Goal: Task Accomplishment & Management: Complete application form

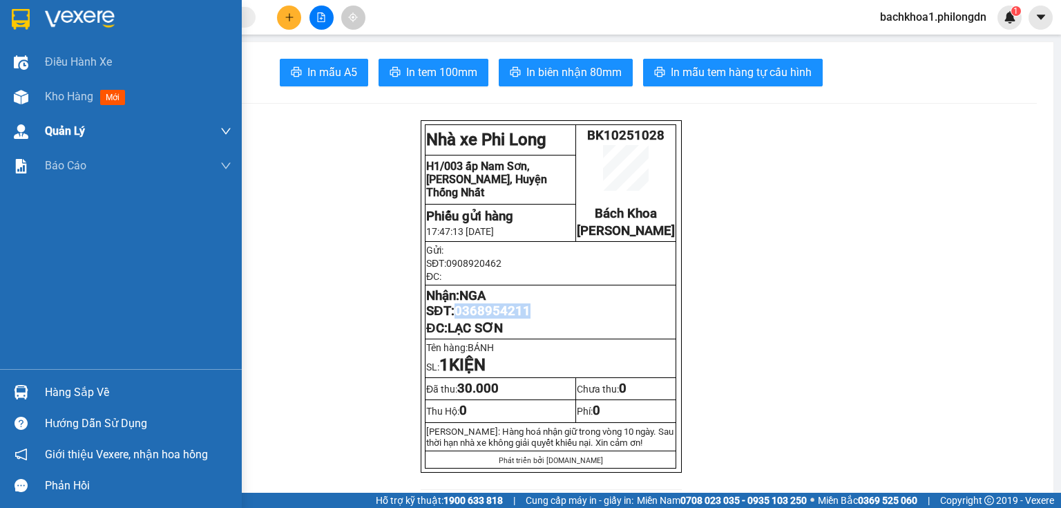
drag, startPoint x: 56, startPoint y: 100, endPoint x: 55, endPoint y: 115, distance: 15.3
click at [56, 100] on span "Kho hàng" at bounding box center [69, 96] width 48 height 13
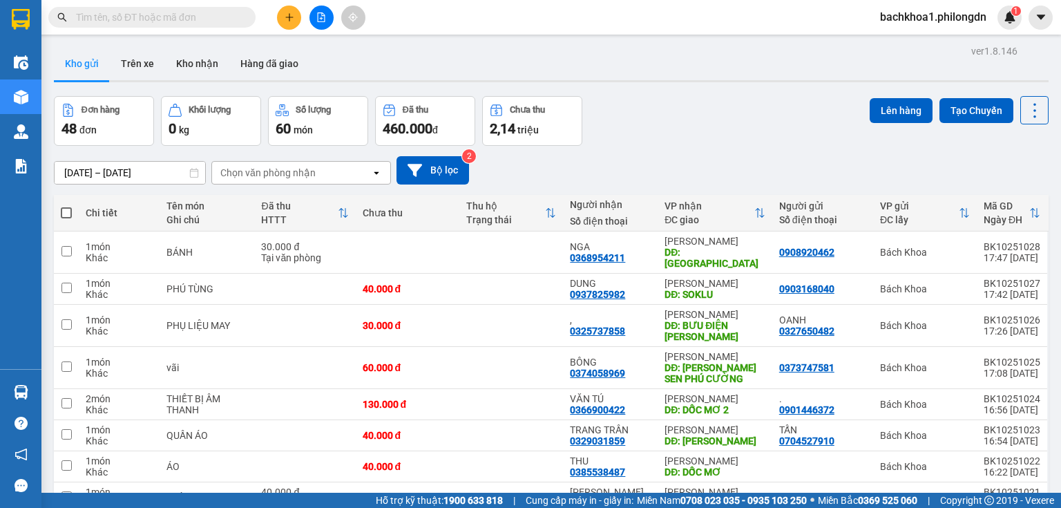
click at [64, 207] on span at bounding box center [66, 212] width 11 height 11
click at [66, 206] on input "checkbox" at bounding box center [66, 206] width 0 height 0
checkbox input "true"
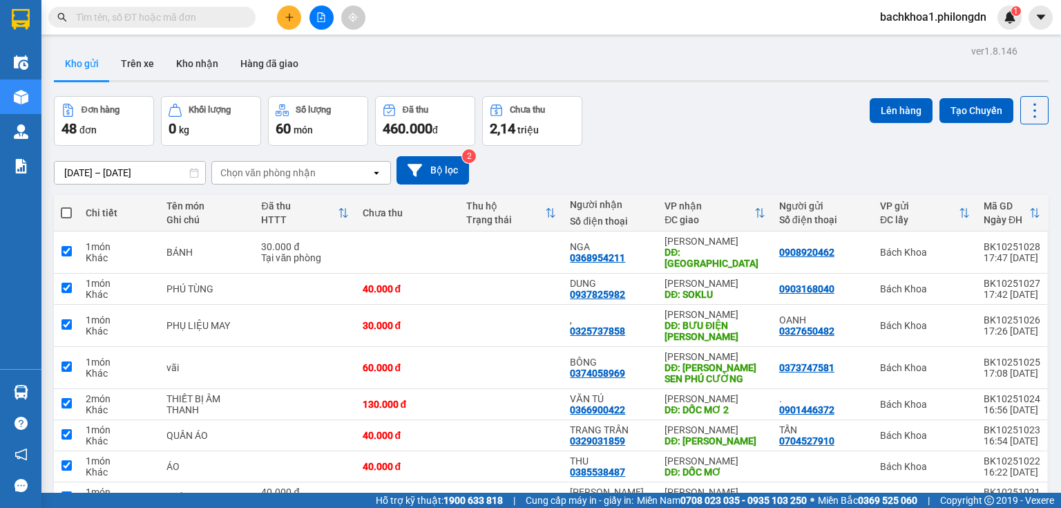
checkbox input "true"
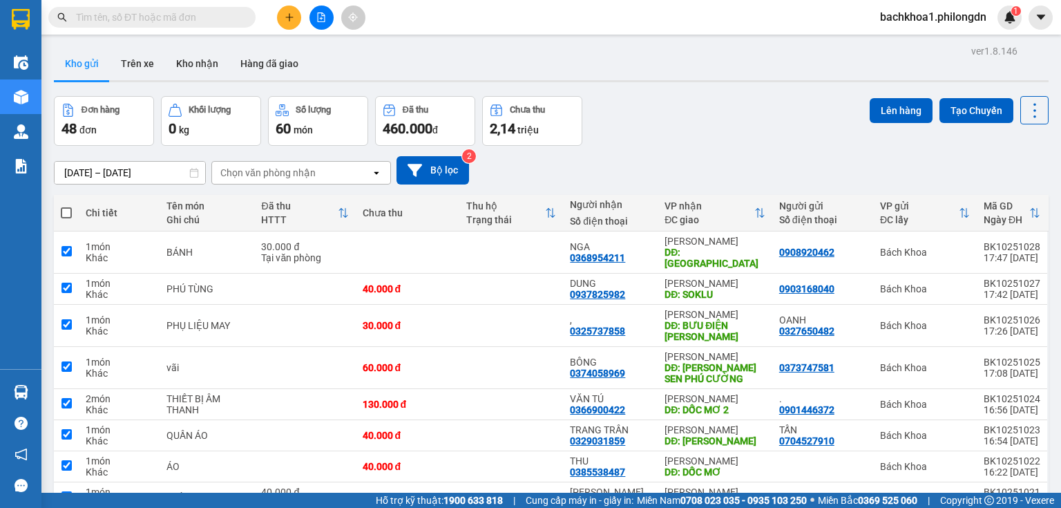
checkbox input "true"
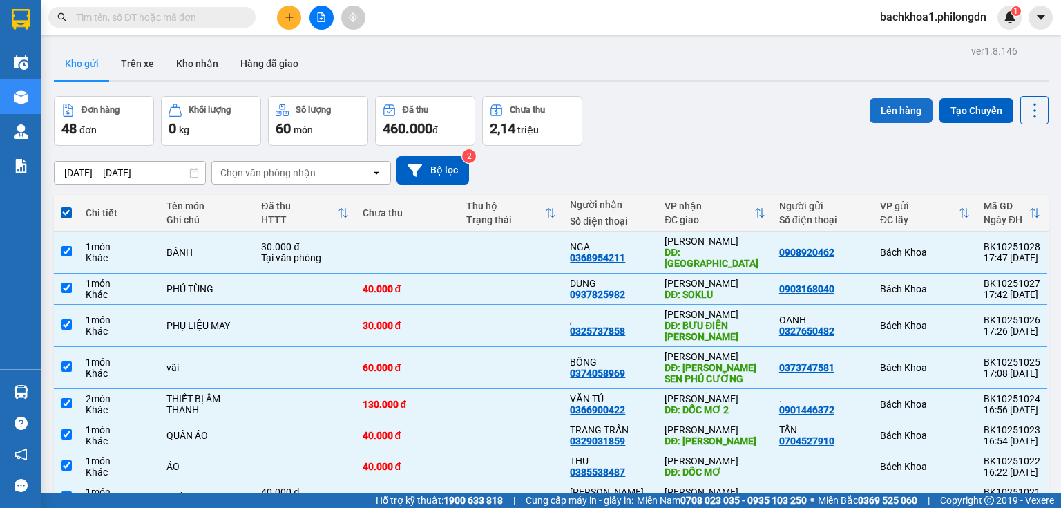
click at [883, 115] on button "Lên hàng" at bounding box center [901, 110] width 63 height 25
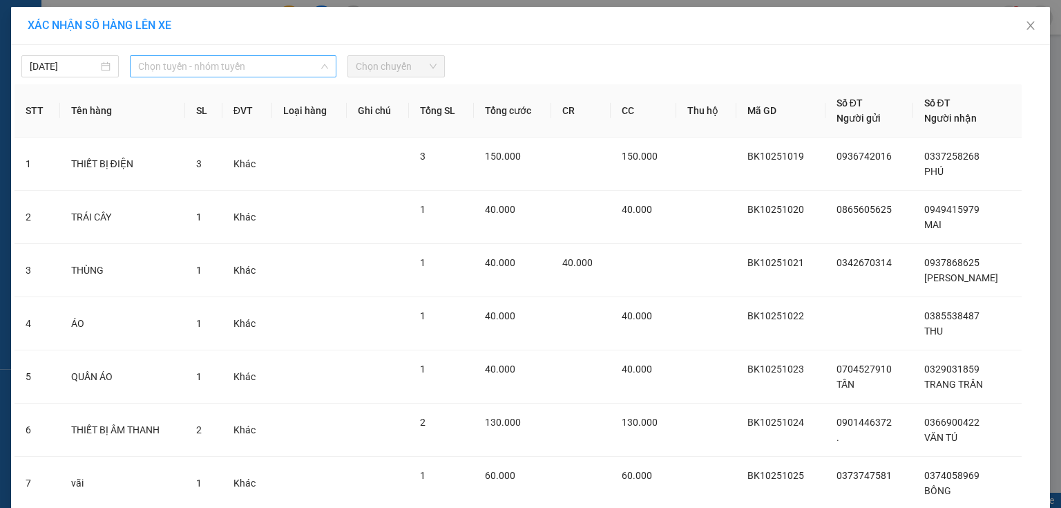
click at [289, 72] on span "Chọn tuyến - nhóm tuyến" at bounding box center [233, 66] width 190 height 21
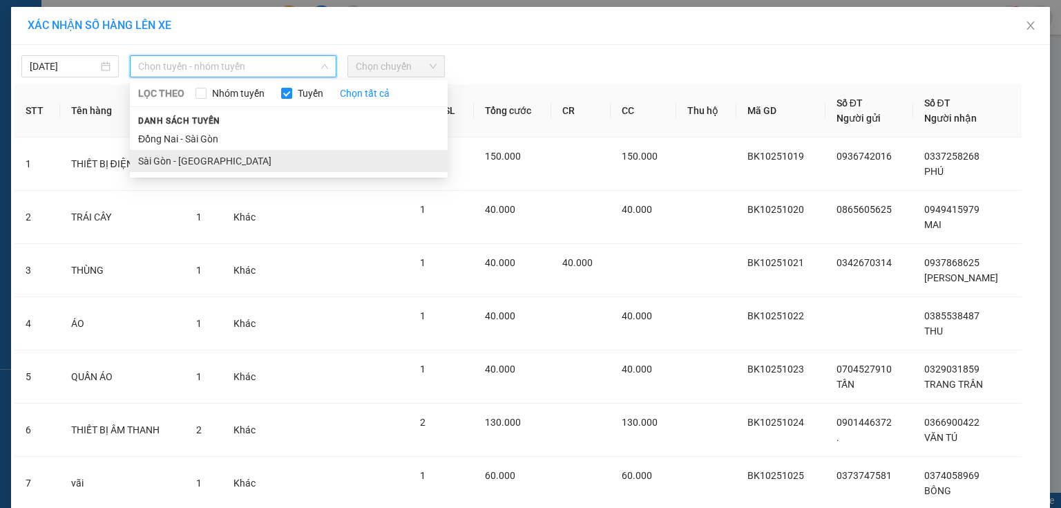
click at [171, 160] on li "Sài Gòn - [GEOGRAPHIC_DATA]" at bounding box center [289, 161] width 318 height 22
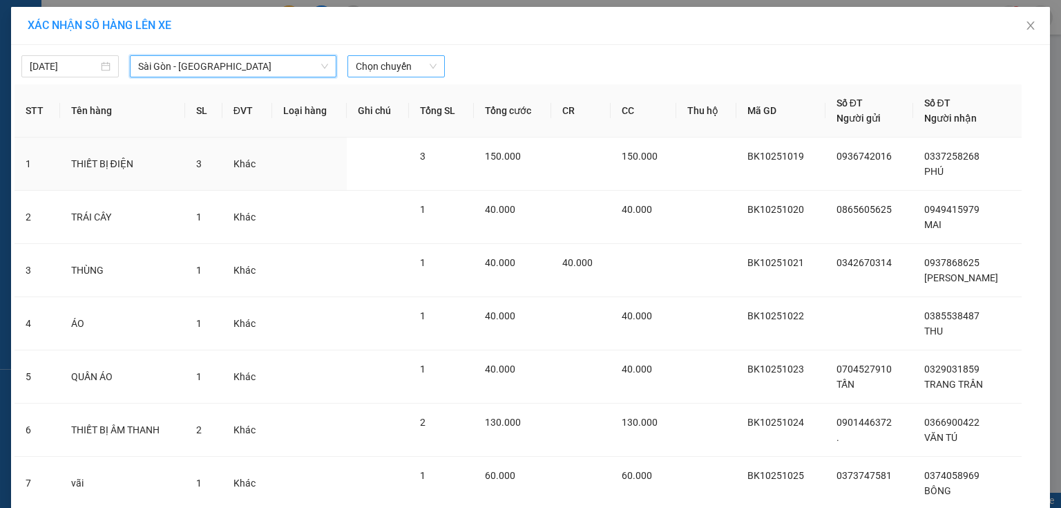
click at [416, 67] on span "Chọn chuyến" at bounding box center [396, 66] width 81 height 21
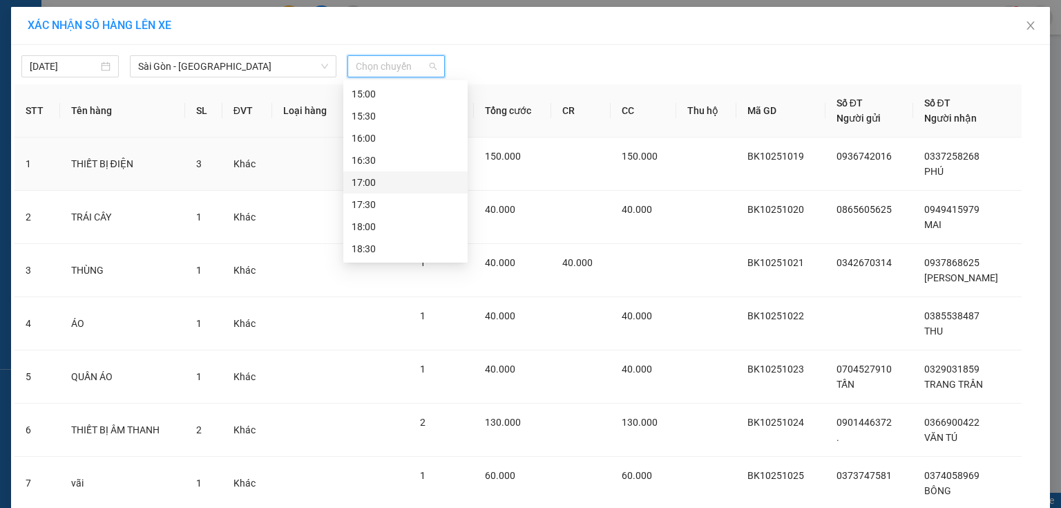
scroll to position [575, 0]
click at [372, 249] on div "19:00" at bounding box center [406, 248] width 108 height 15
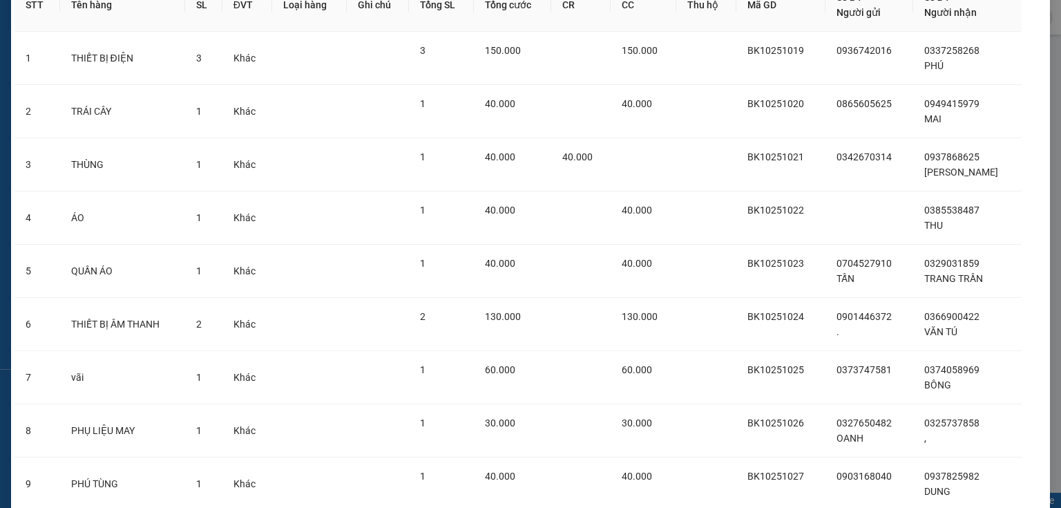
scroll to position [269, 0]
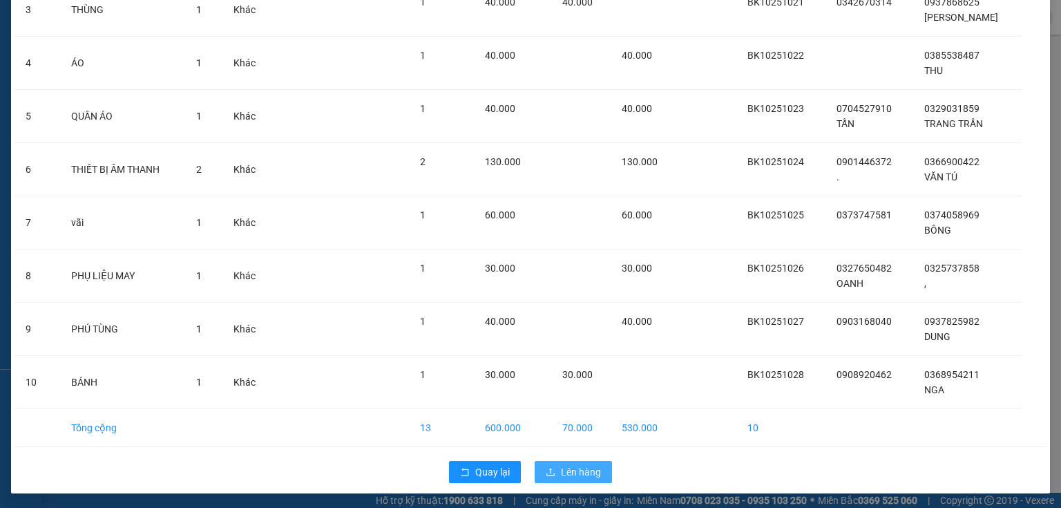
click at [571, 465] on span "Lên hàng" at bounding box center [581, 471] width 40 height 15
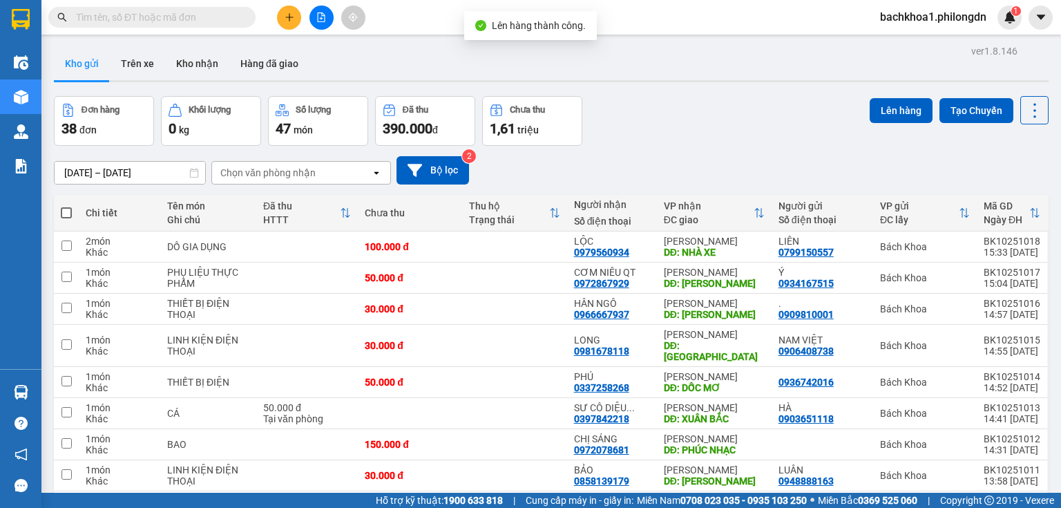
scroll to position [115, 0]
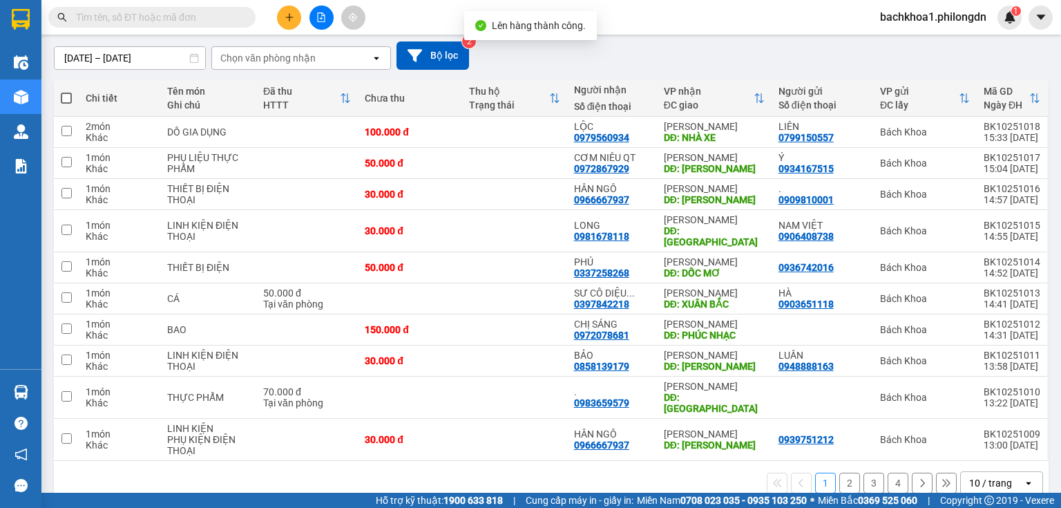
click at [1012, 472] on div "10 / trang" at bounding box center [992, 483] width 62 height 22
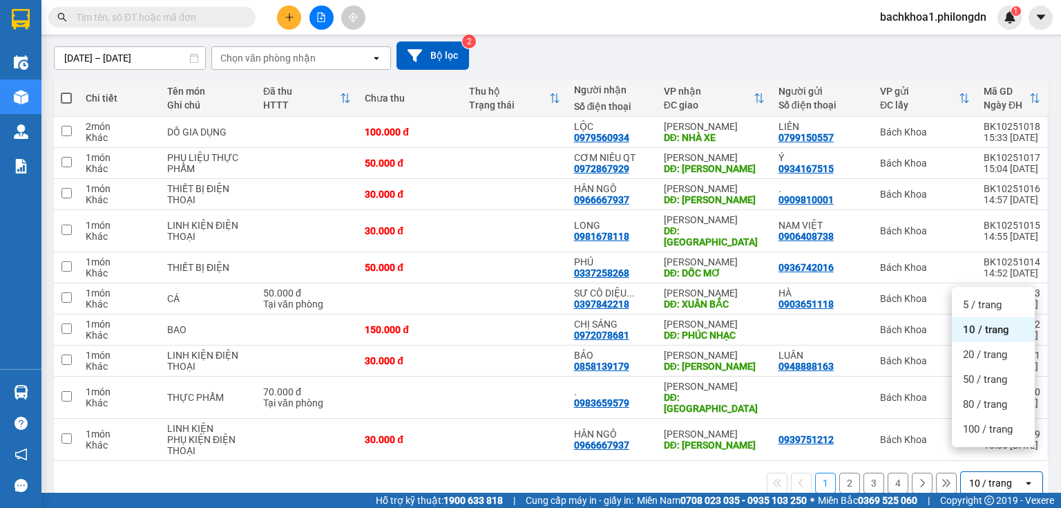
click at [988, 441] on ul "5 / trang 10 / trang 20 / trang 50 / trang 80 / trang 100 / trang" at bounding box center [993, 367] width 83 height 160
click at [989, 428] on span "100 / trang" at bounding box center [988, 429] width 50 height 14
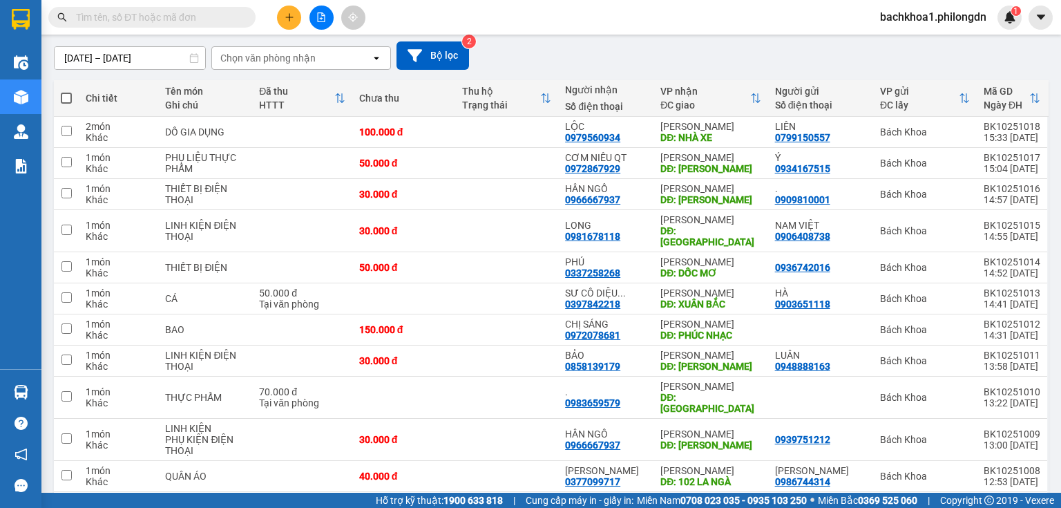
click at [67, 97] on span at bounding box center [66, 98] width 11 height 11
click at [66, 91] on input "checkbox" at bounding box center [66, 91] width 0 height 0
checkbox input "true"
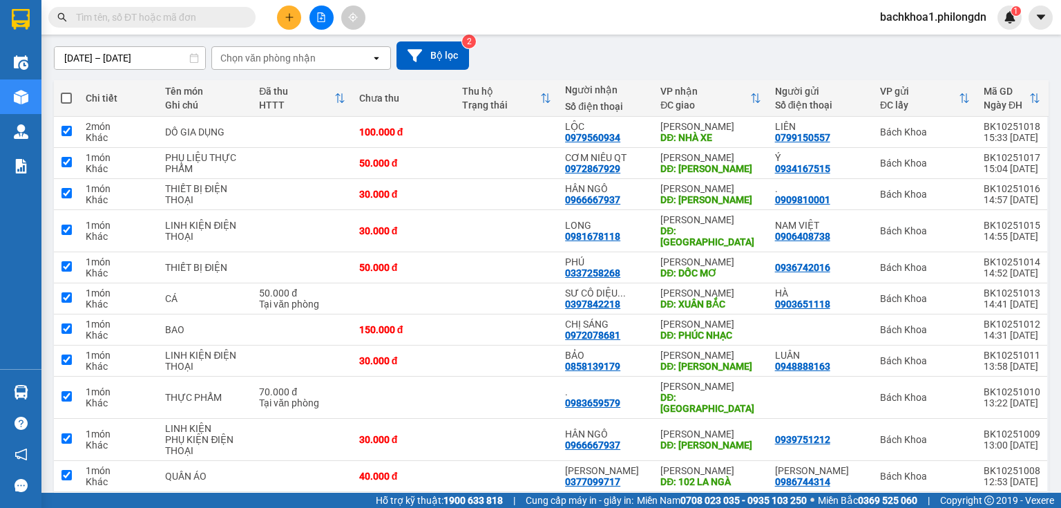
checkbox input "true"
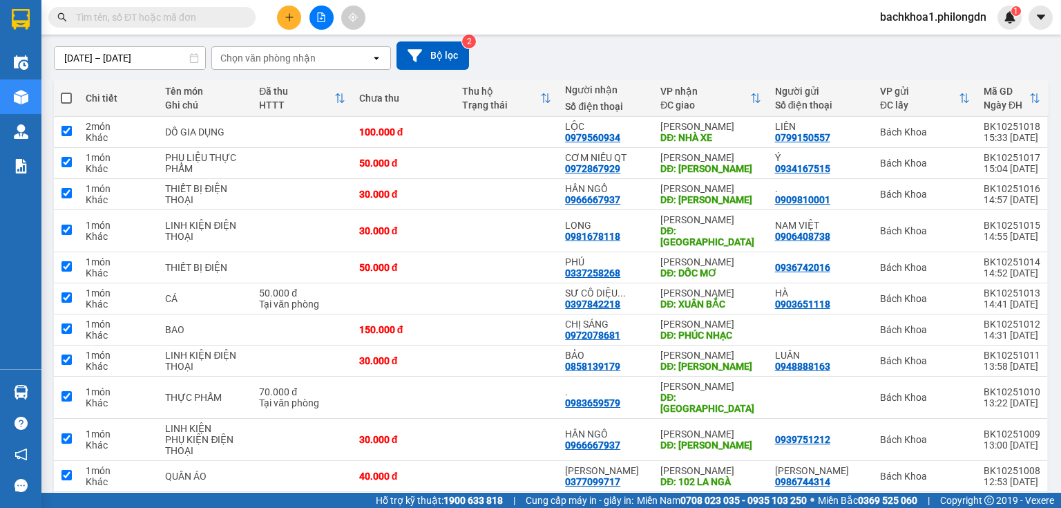
checkbox input "true"
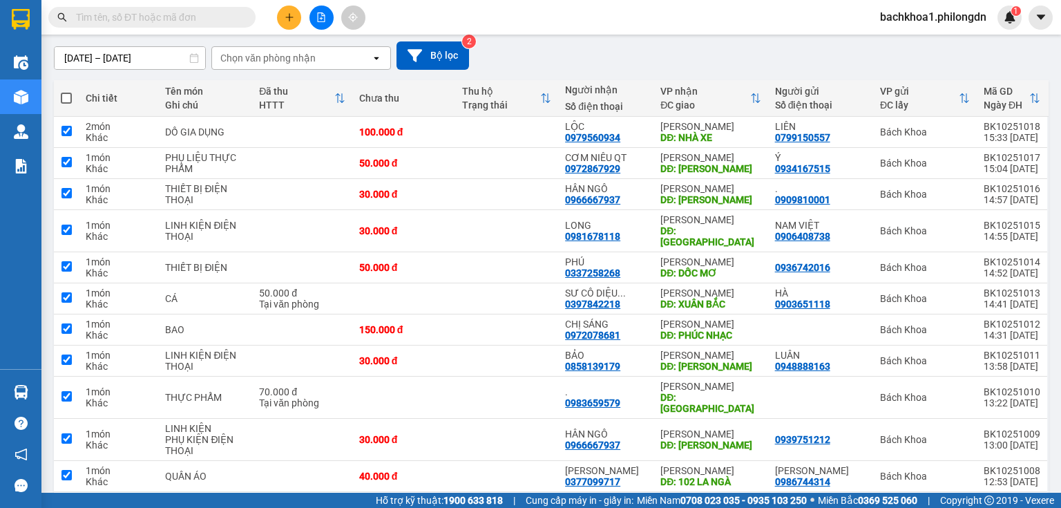
checkbox input "true"
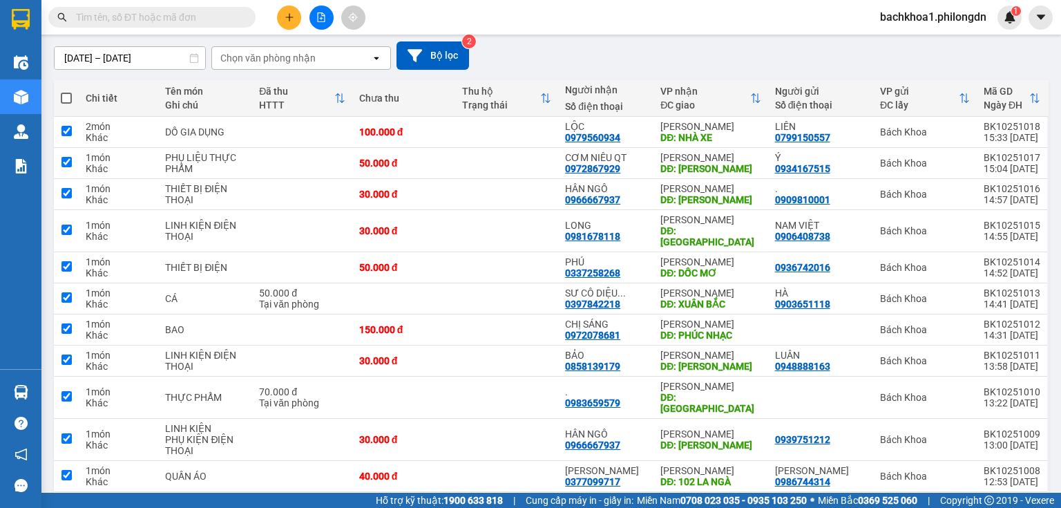
checkbox input "true"
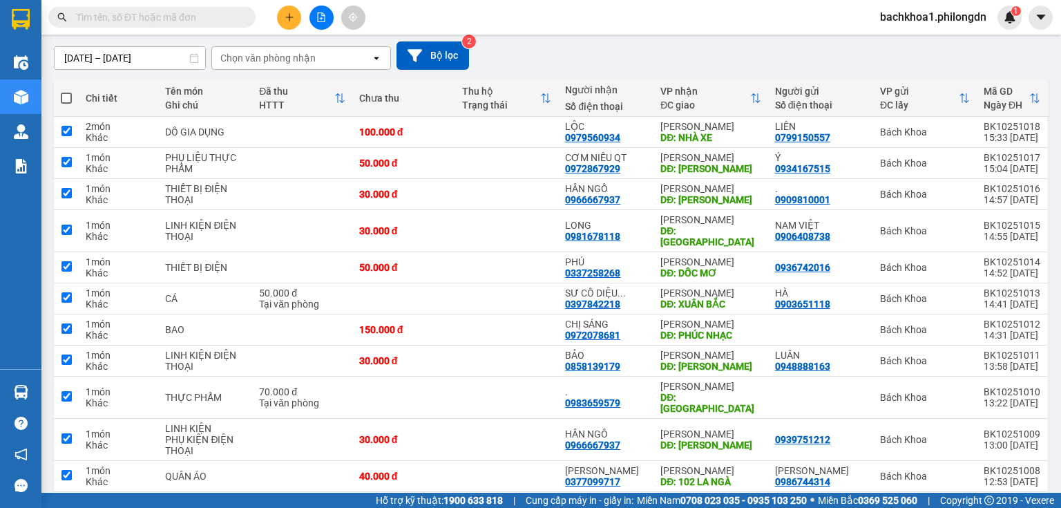
checkbox input "true"
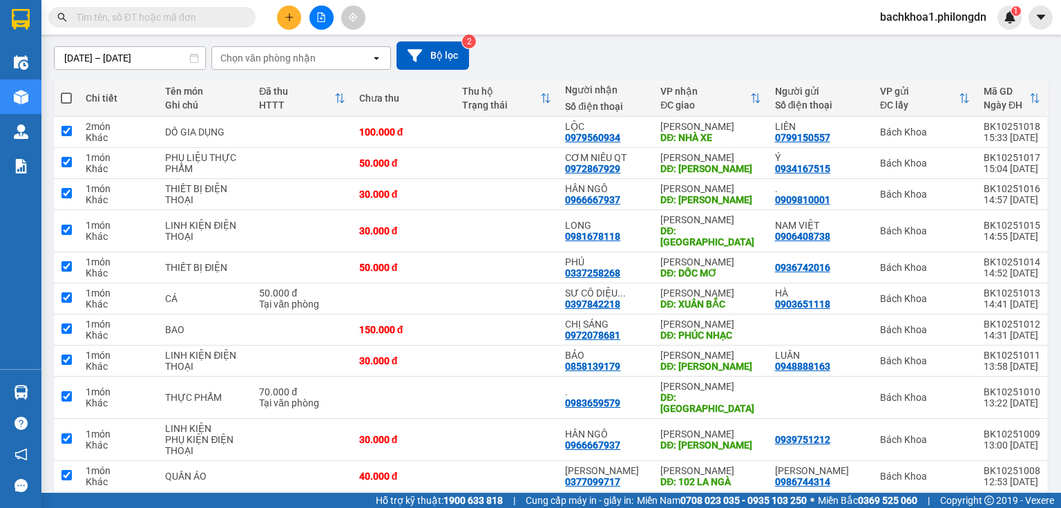
checkbox input "true"
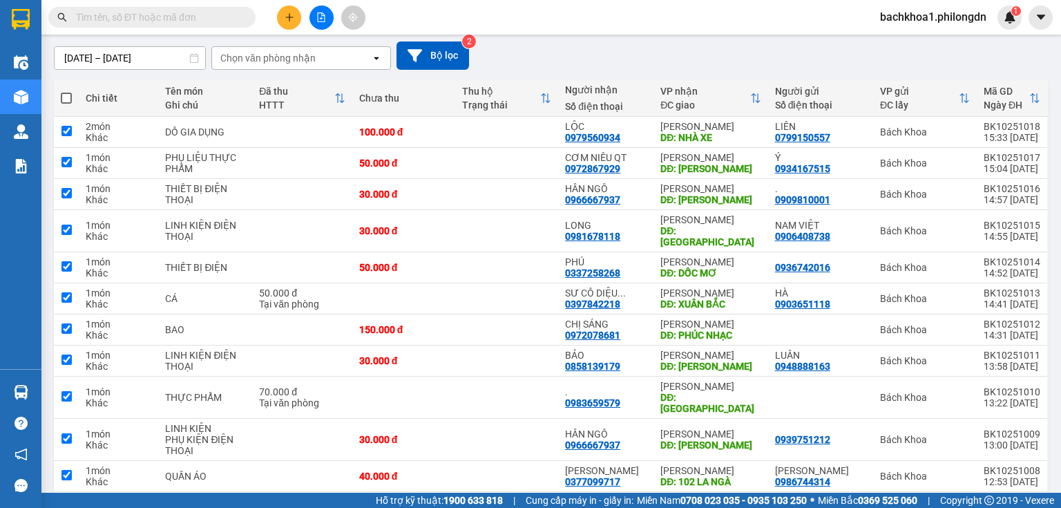
checkbox input "true"
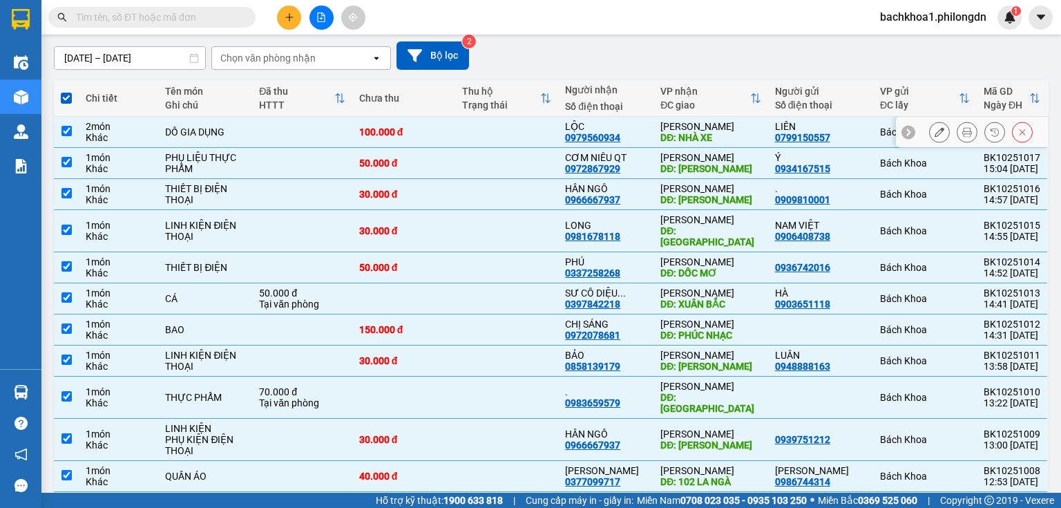
scroll to position [0, 0]
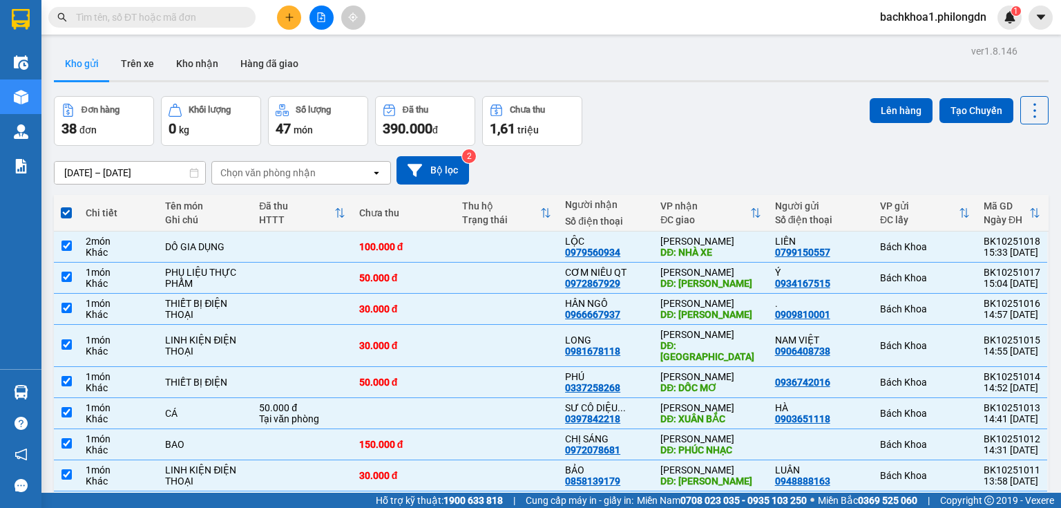
click at [871, 122] on div "Lên hàng Tạo Chuyến" at bounding box center [959, 110] width 179 height 28
click at [878, 117] on button "Lên hàng" at bounding box center [901, 110] width 63 height 25
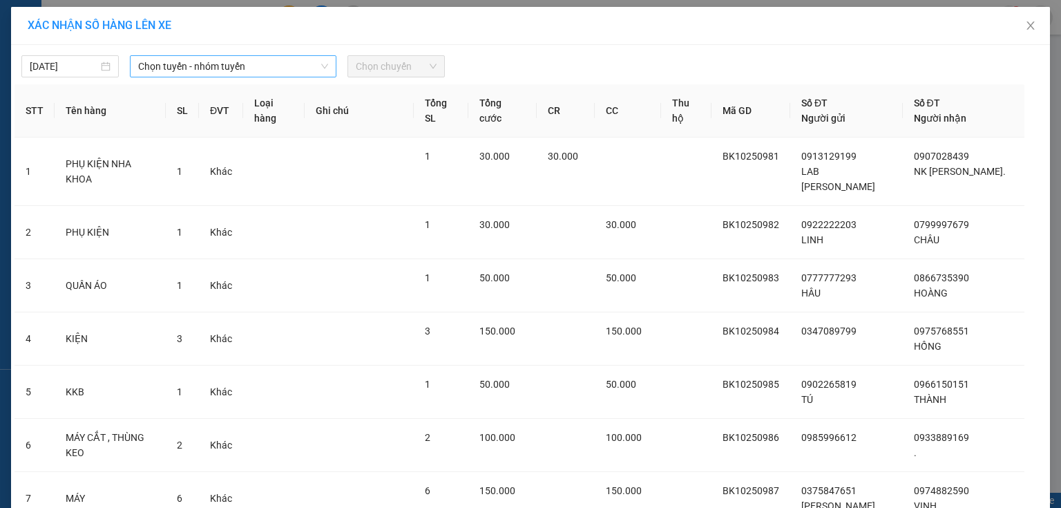
click at [332, 65] on div "Chọn tuyến - nhóm tuyến" at bounding box center [233, 66] width 207 height 22
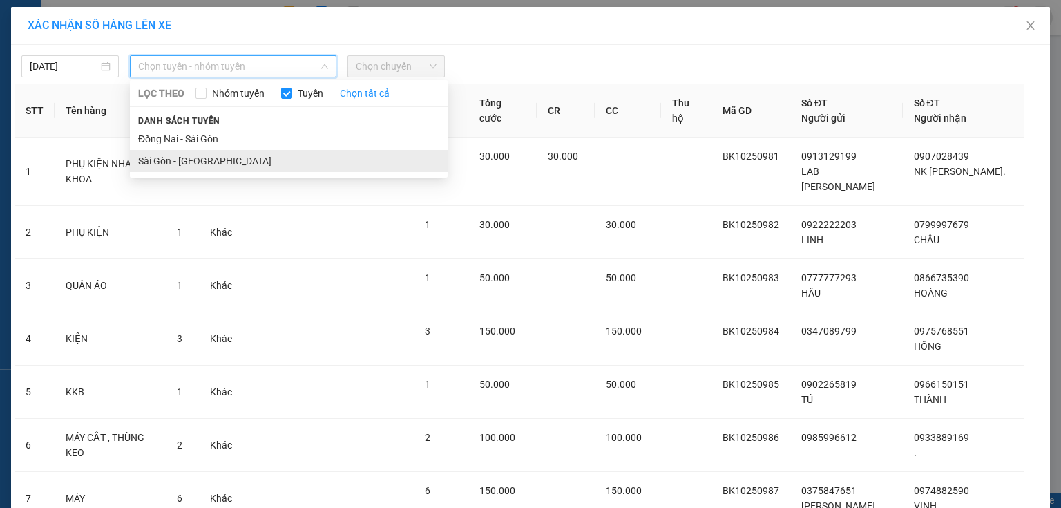
click at [194, 157] on li "Sài Gòn - [GEOGRAPHIC_DATA]" at bounding box center [289, 161] width 318 height 22
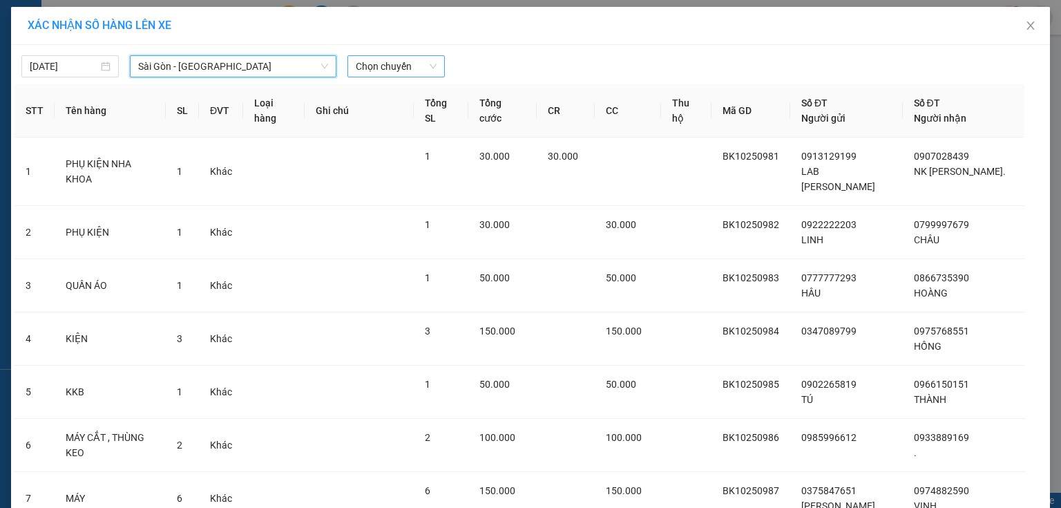
click at [423, 64] on span "Chọn chuyến" at bounding box center [396, 66] width 81 height 21
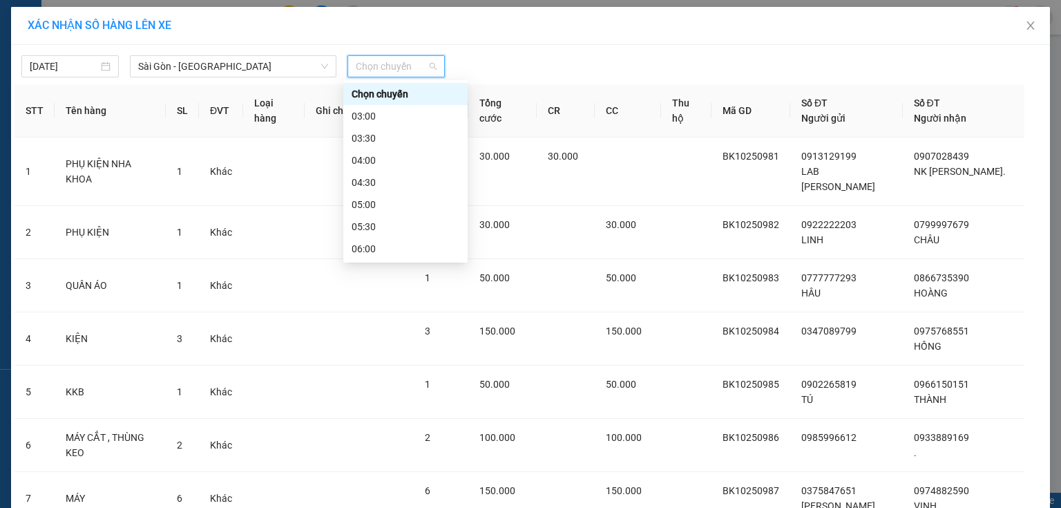
scroll to position [553, 0]
click at [372, 241] on div "18:30" at bounding box center [406, 248] width 108 height 15
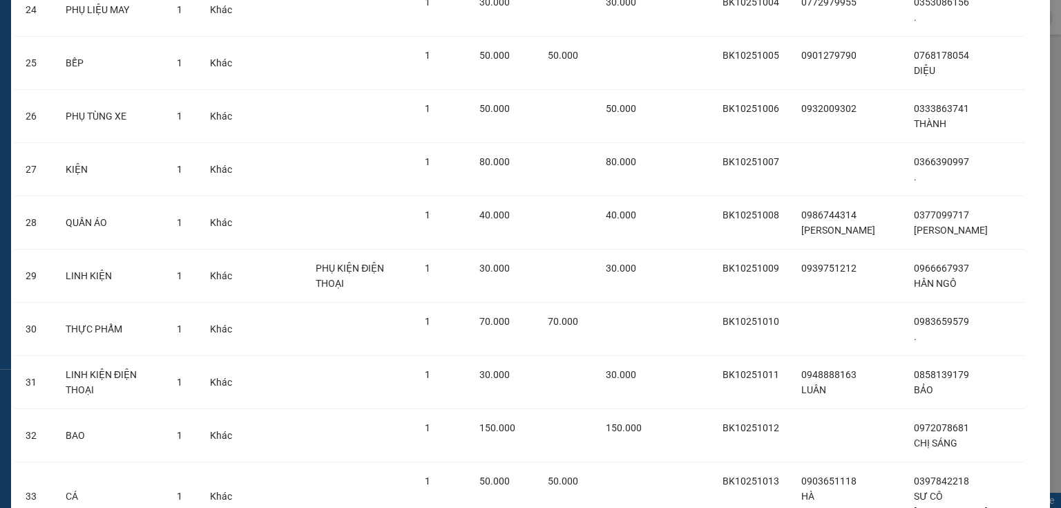
scroll to position [1755, 0]
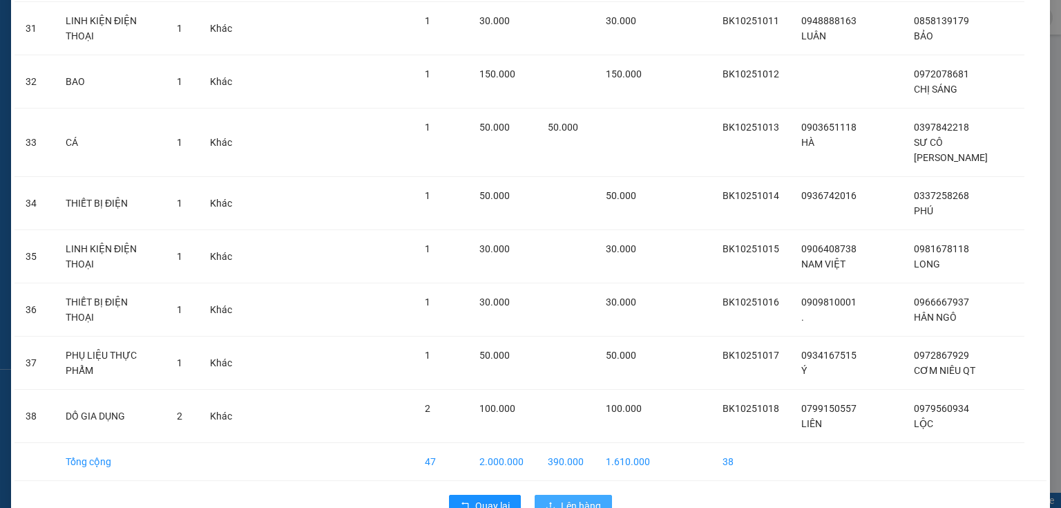
click at [583, 495] on button "Lên hàng" at bounding box center [573, 506] width 77 height 22
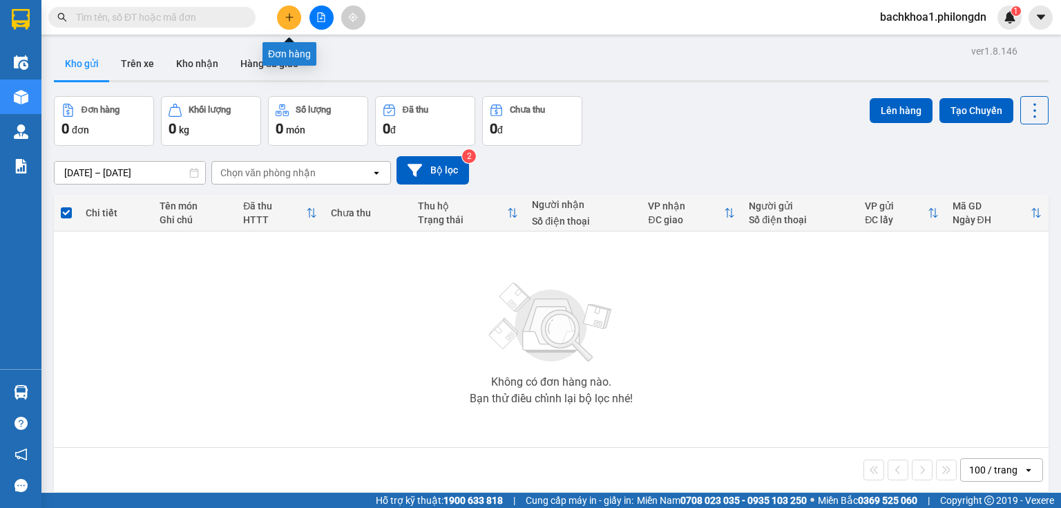
click at [289, 8] on button at bounding box center [289, 18] width 24 height 24
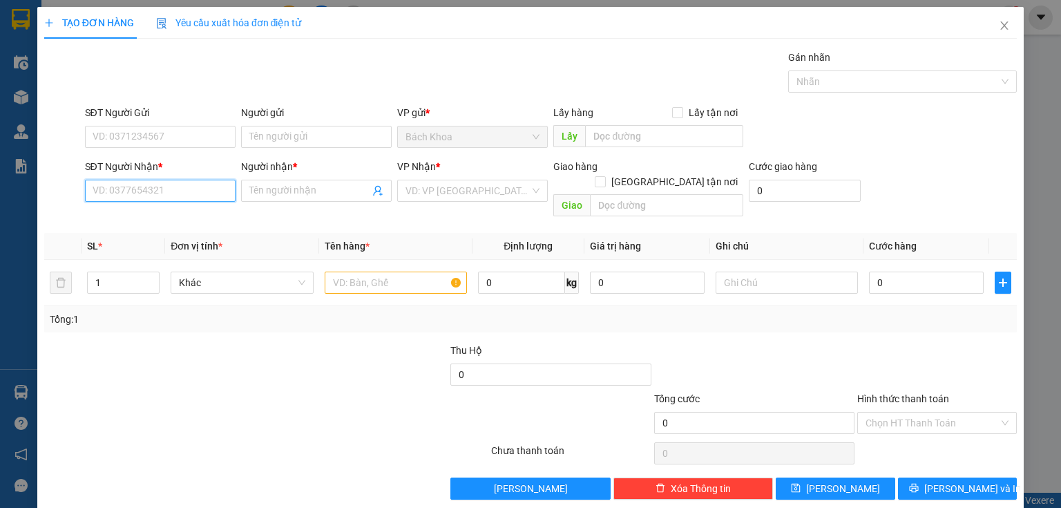
click at [204, 184] on input "SĐT Người Nhận *" at bounding box center [160, 191] width 151 height 22
click at [204, 213] on div "0869996633 - VƯƠNG" at bounding box center [159, 217] width 133 height 15
type input "0869996633"
type input "VƯƠNG"
type input "DỐC MƠ"
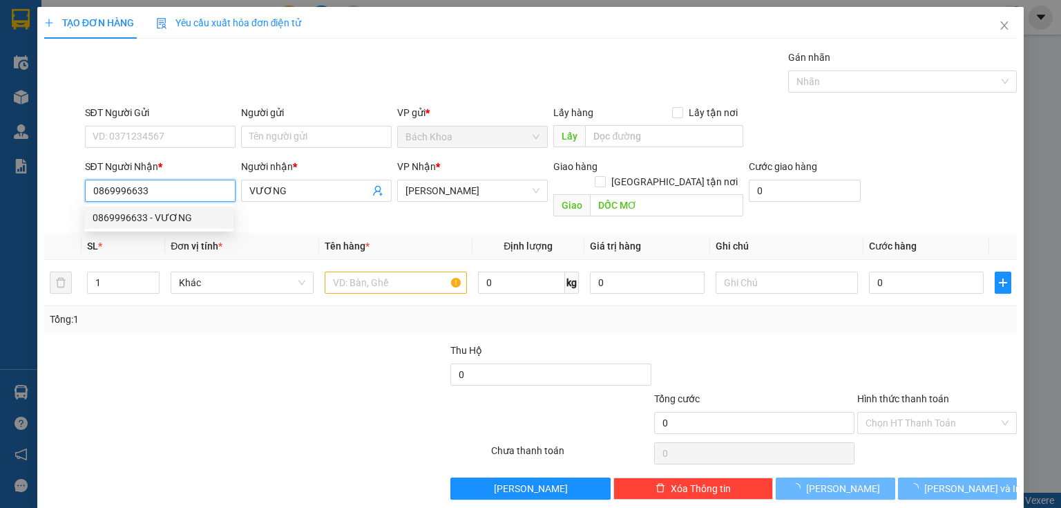
type input "30.000"
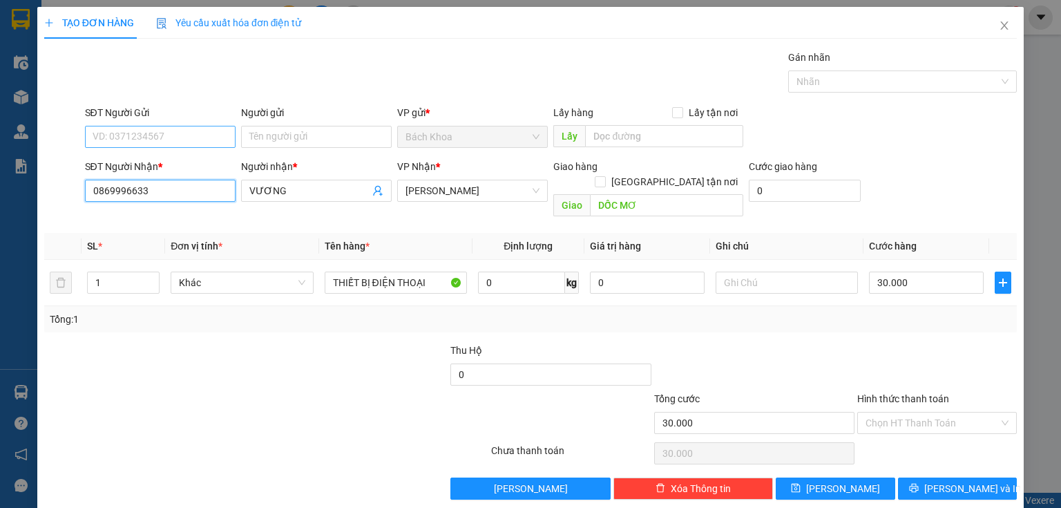
type input "0869996633"
click at [196, 133] on input "SĐT Người Gửi" at bounding box center [160, 137] width 151 height 22
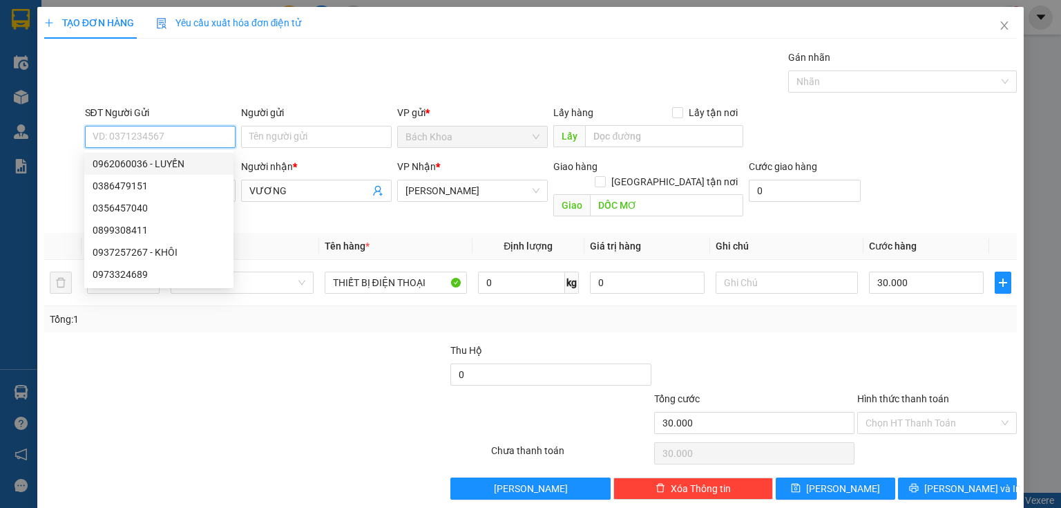
click at [200, 163] on div "0962060036 - LUYẾN" at bounding box center [159, 163] width 133 height 15
type input "0962060036"
type input "LUYẾN"
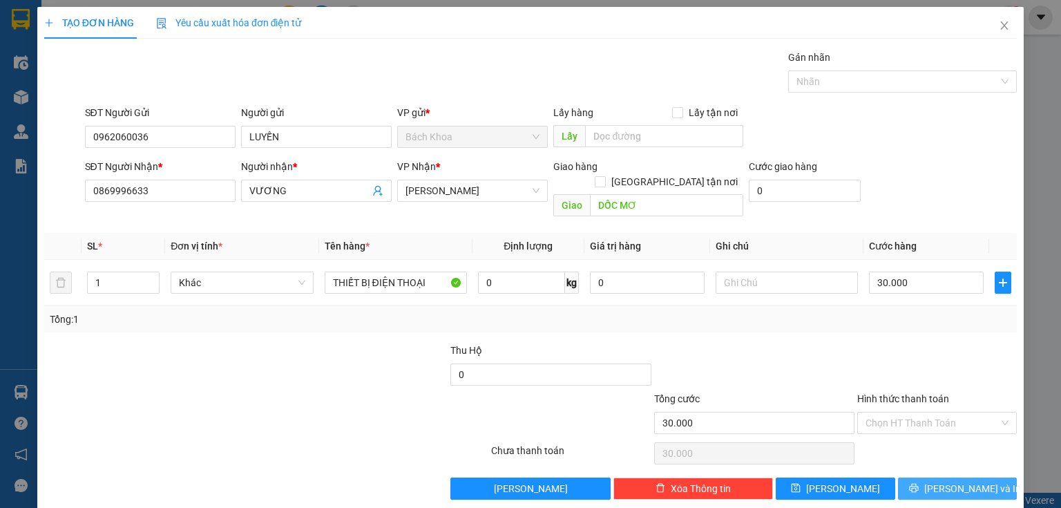
click at [956, 481] on span "[PERSON_NAME] và In" at bounding box center [972, 488] width 97 height 15
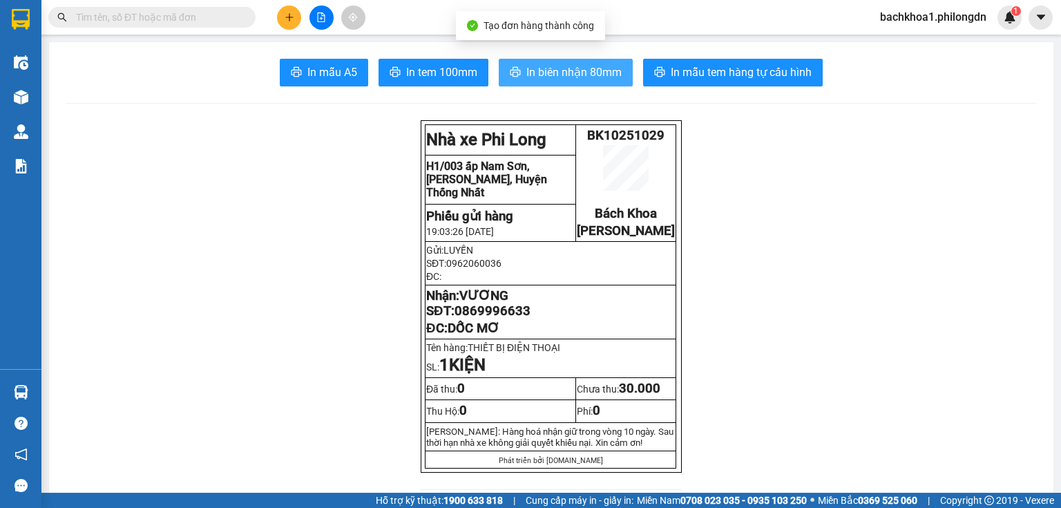
click at [587, 80] on span "In biên nhận 80mm" at bounding box center [573, 72] width 95 height 17
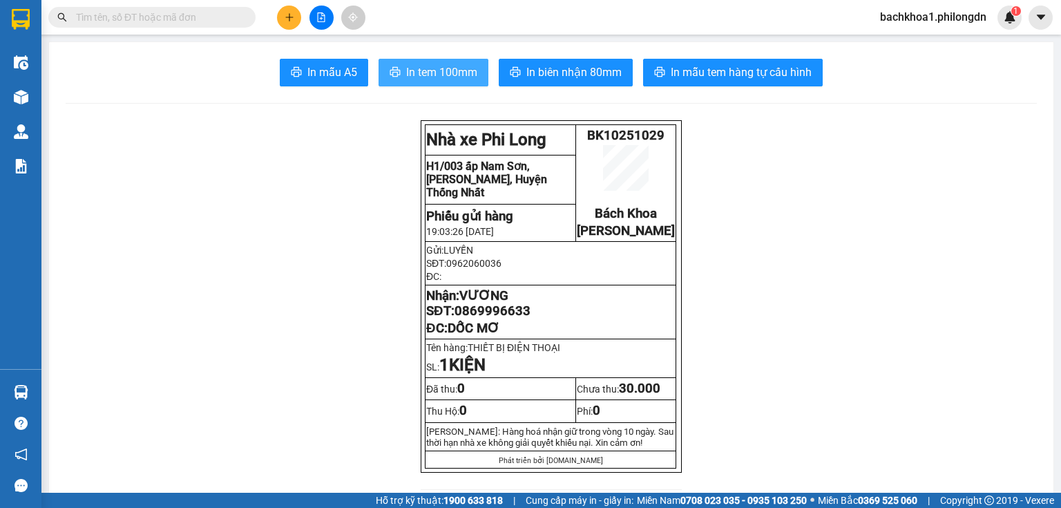
click at [426, 79] on span "In tem 100mm" at bounding box center [441, 72] width 71 height 17
click at [523, 318] on span "0869996633" at bounding box center [493, 310] width 76 height 15
click at [521, 318] on span "0869996633" at bounding box center [493, 310] width 76 height 15
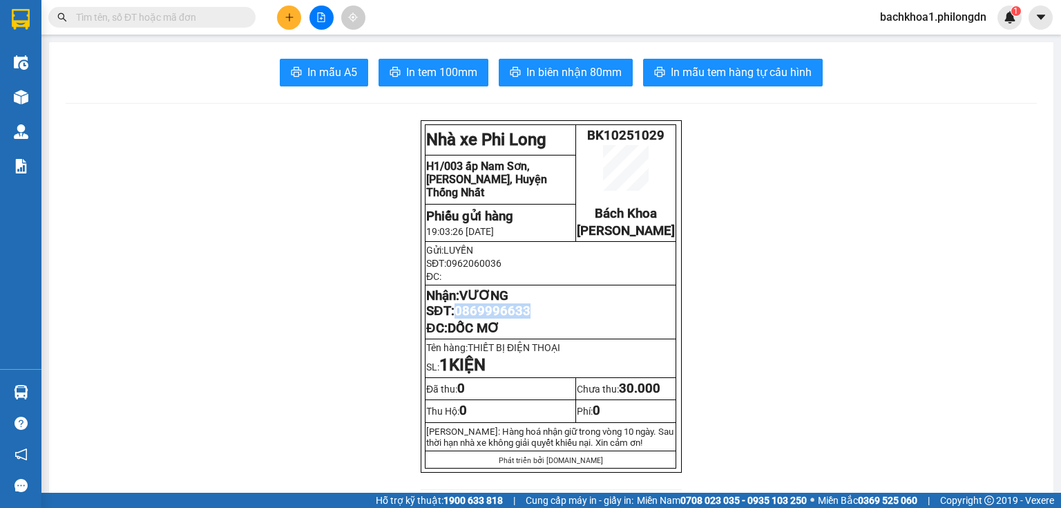
copy span "0869996633"
